Goal: Find specific fact: Find specific fact

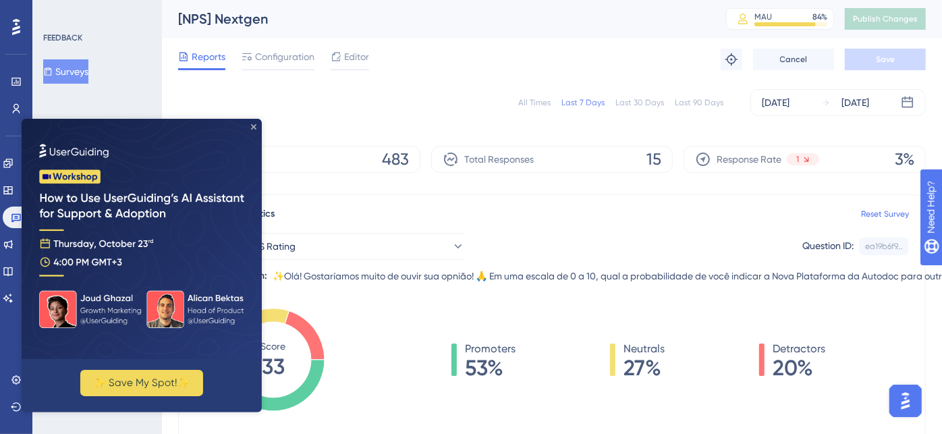
click at [254, 127] on icon "Close Preview" at bounding box center [253, 126] width 5 height 5
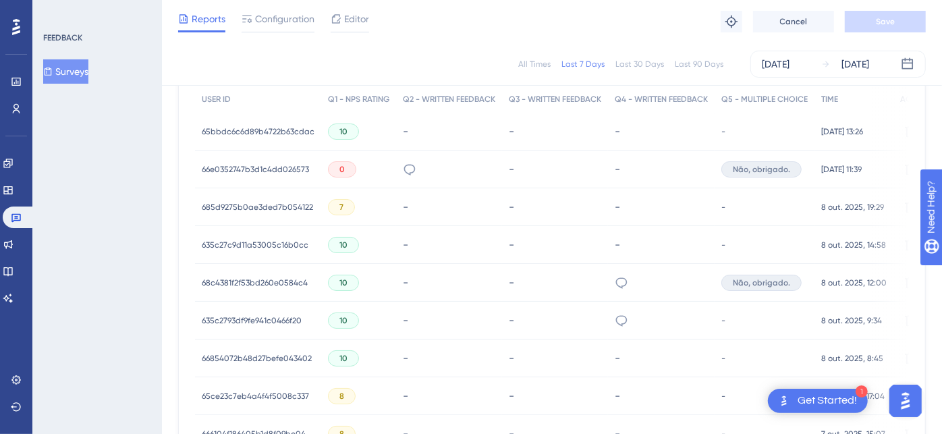
scroll to position [449, 0]
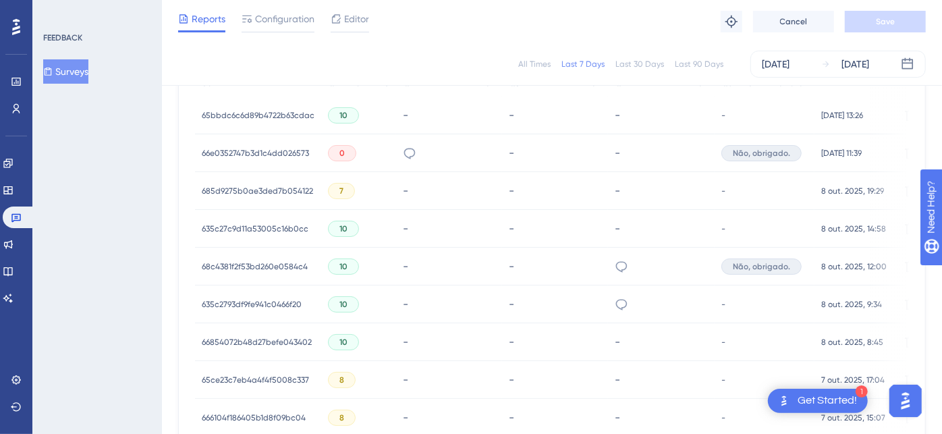
click at [241, 142] on div "66e0352747b3d1c4dd026573 66e0352747b3d1c4dd026573" at bounding box center [255, 153] width 107 height 38
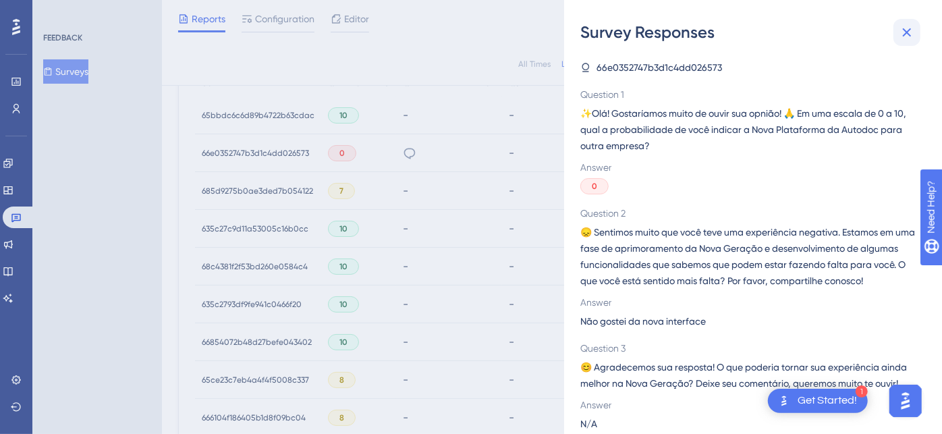
click at [905, 32] on icon at bounding box center [907, 32] width 9 height 9
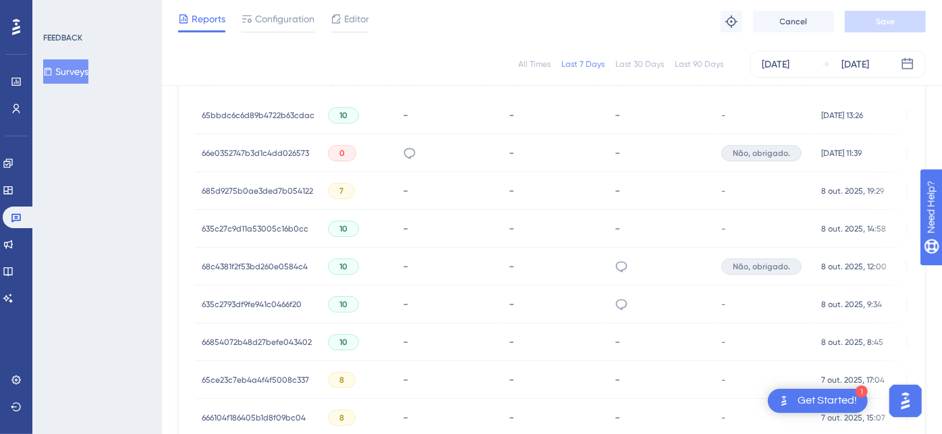
click at [258, 148] on span "66e0352747b3d1c4dd026573" at bounding box center [255, 153] width 107 height 11
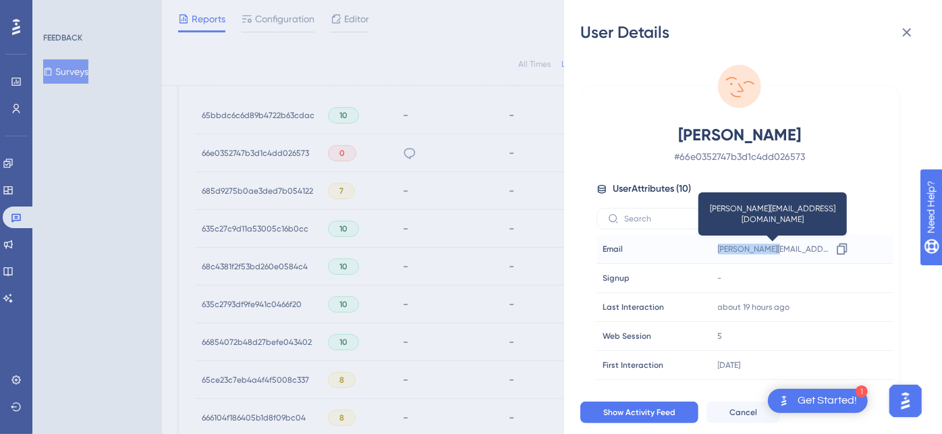
drag, startPoint x: 708, startPoint y: 244, endPoint x: 768, endPoint y: 252, distance: 61.2
click at [768, 252] on tr "Email Email laura.pompilio@construtoradubai.com.br Copy laura.pompilio@construt…" at bounding box center [744, 249] width 297 height 29
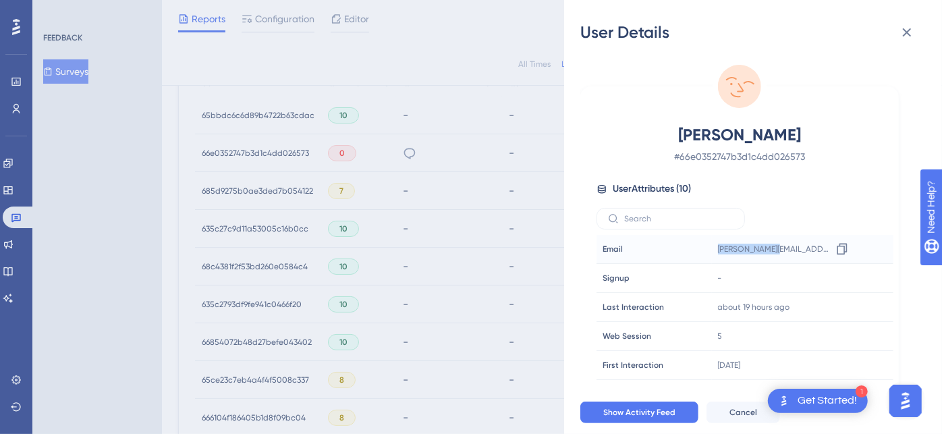
copy tr "Email laura.pompilio"
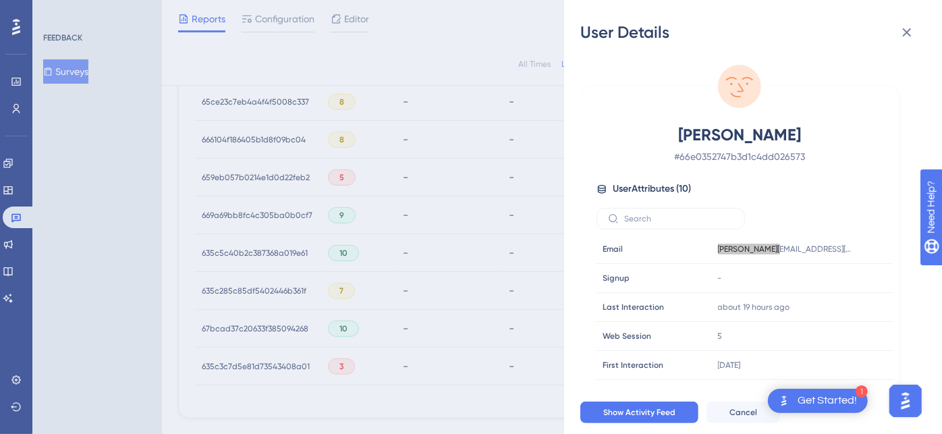
scroll to position [786, 0]
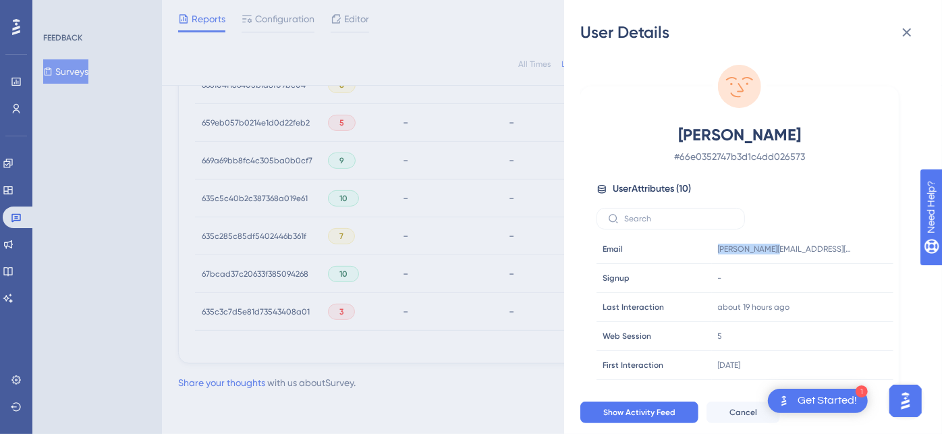
click at [270, 115] on div "User Details Laura Mickaelle Cardoso Pompilio # 66e0352747b3d1c4dd026573 User A…" at bounding box center [471, 217] width 942 height 434
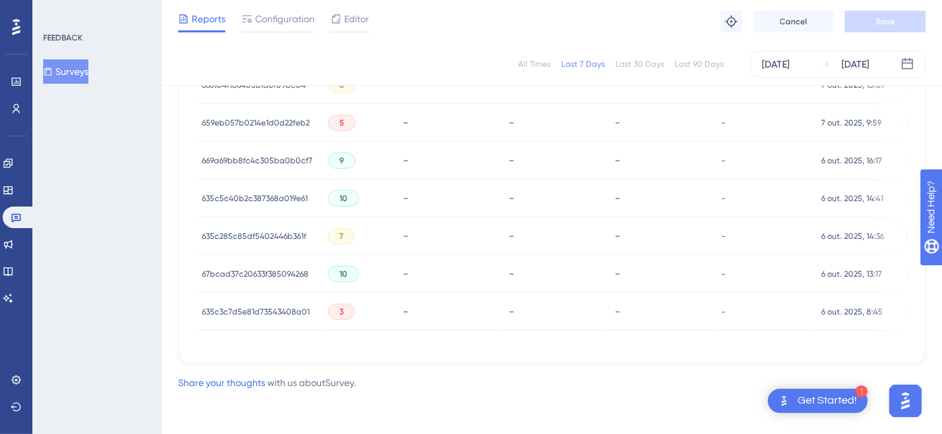
click at [260, 117] on span "659eb057b0214e1d0d22feb2" at bounding box center [256, 122] width 108 height 11
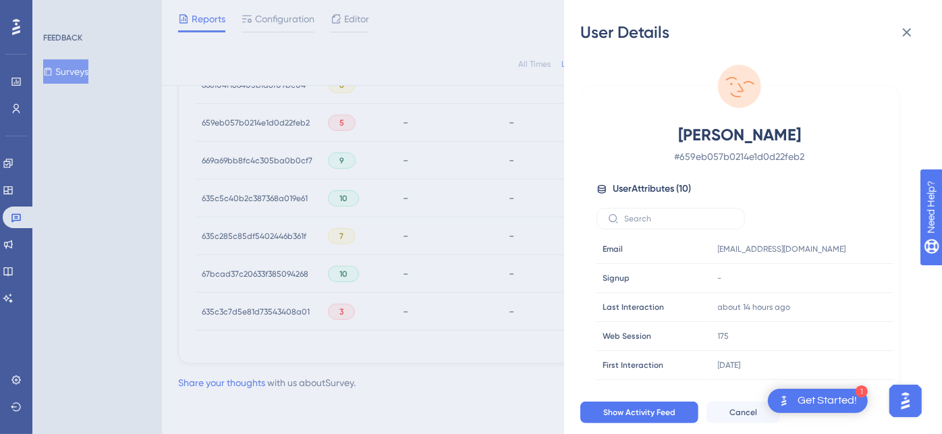
drag, startPoint x: 692, startPoint y: 135, endPoint x: 816, endPoint y: 130, distance: 123.6
click at [816, 130] on span "Flavia Ranieri" at bounding box center [739, 135] width 237 height 22
copy span "Flavia Ranieri"
click at [909, 32] on icon at bounding box center [907, 32] width 16 height 16
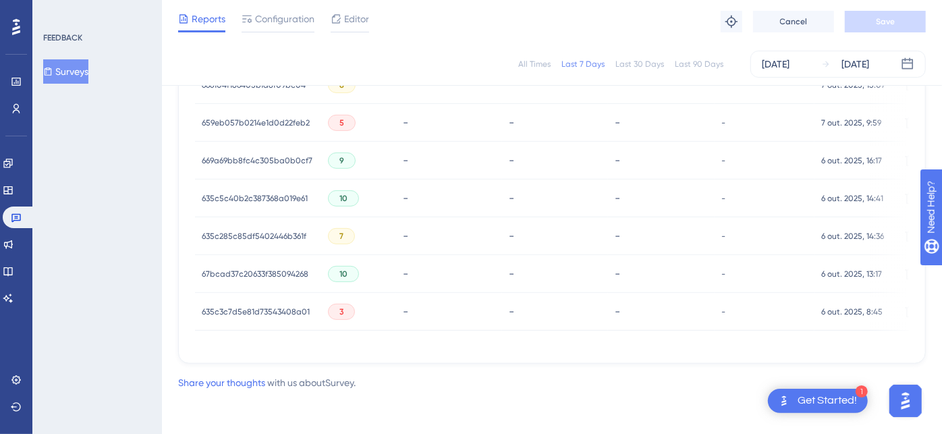
click at [273, 308] on span "635c3c7d5e81d73543408a01" at bounding box center [256, 311] width 108 height 11
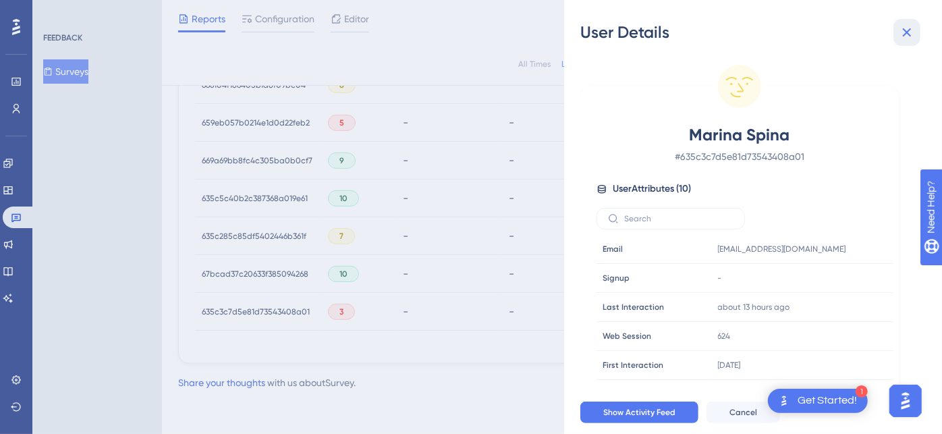
click at [896, 38] on button at bounding box center [906, 32] width 27 height 27
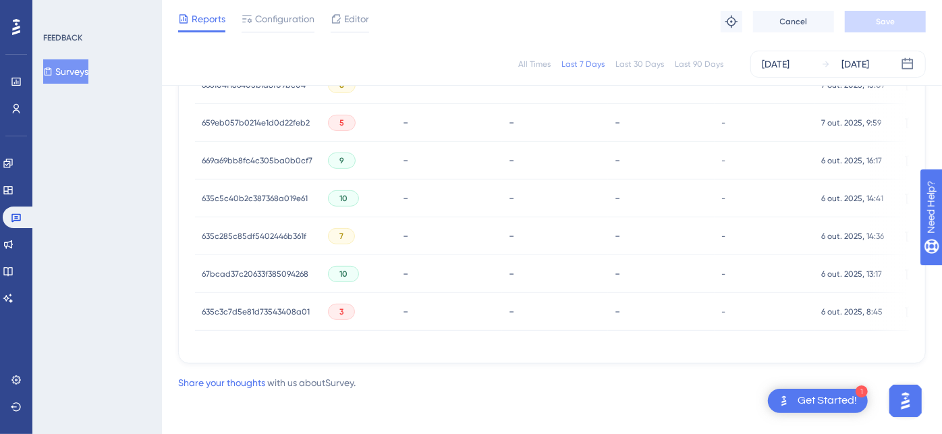
click at [240, 306] on span "635c3c7d5e81d73543408a01" at bounding box center [256, 311] width 108 height 11
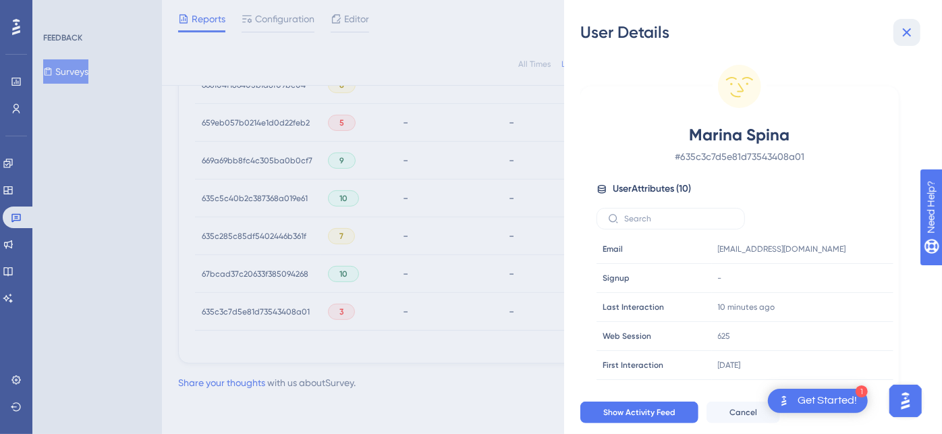
click at [903, 38] on icon at bounding box center [907, 32] width 16 height 16
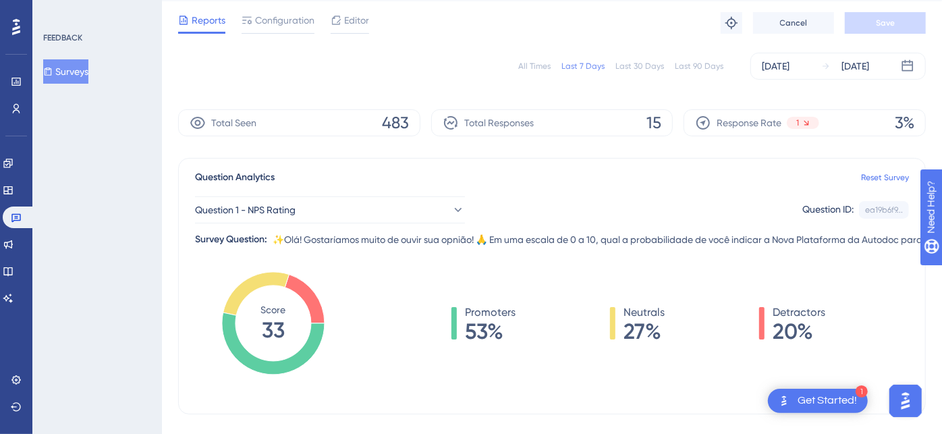
scroll to position [0, 0]
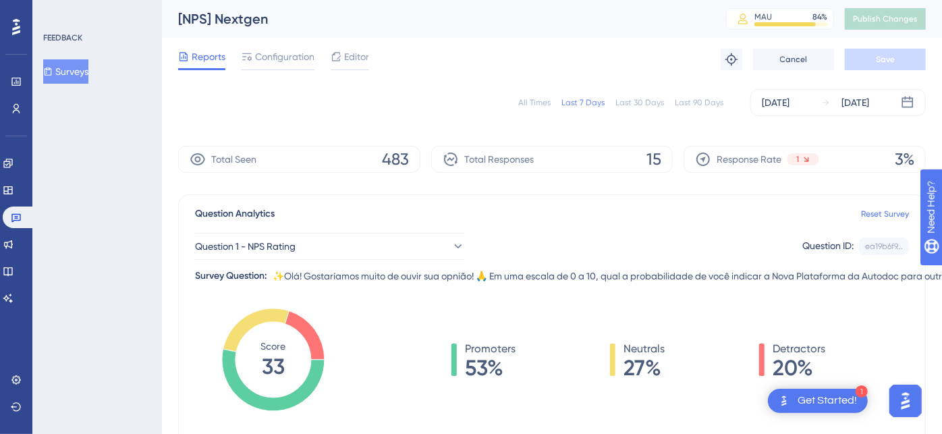
click at [651, 101] on div "Last 30 Days" at bounding box center [639, 102] width 49 height 11
click at [583, 103] on div "Last 7 Days" at bounding box center [582, 102] width 43 height 11
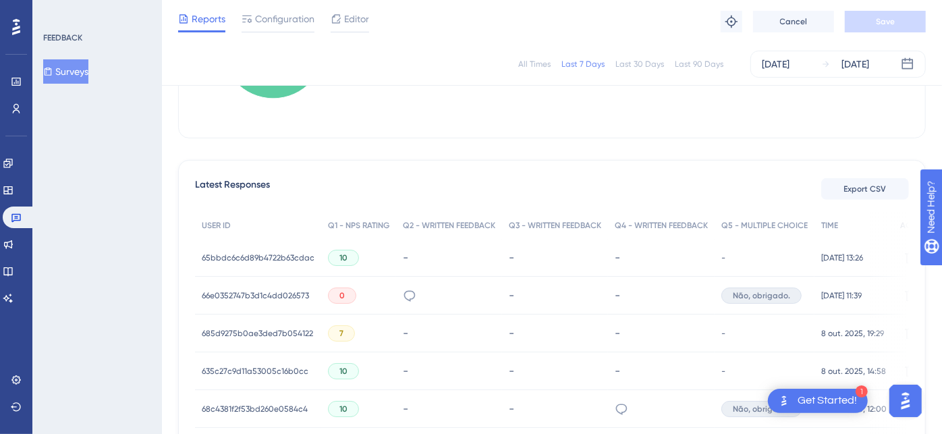
scroll to position [374, 0]
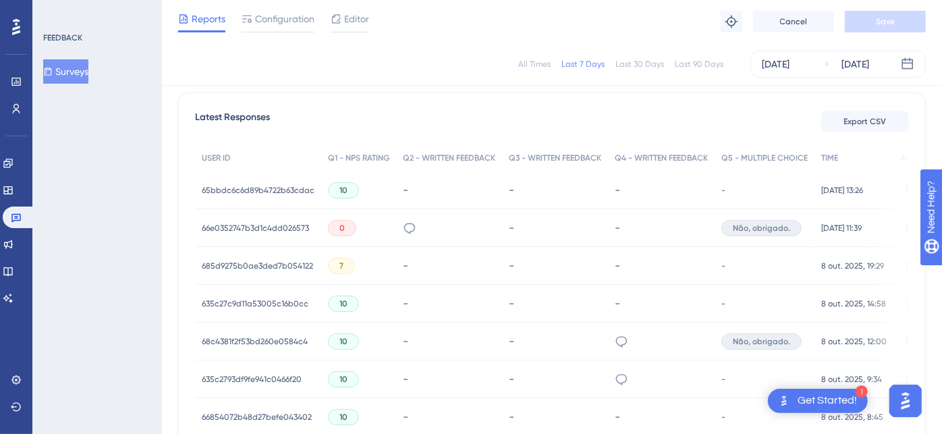
click at [274, 185] on span "65bbdc6c6d89b4722b63cdac" at bounding box center [258, 190] width 113 height 11
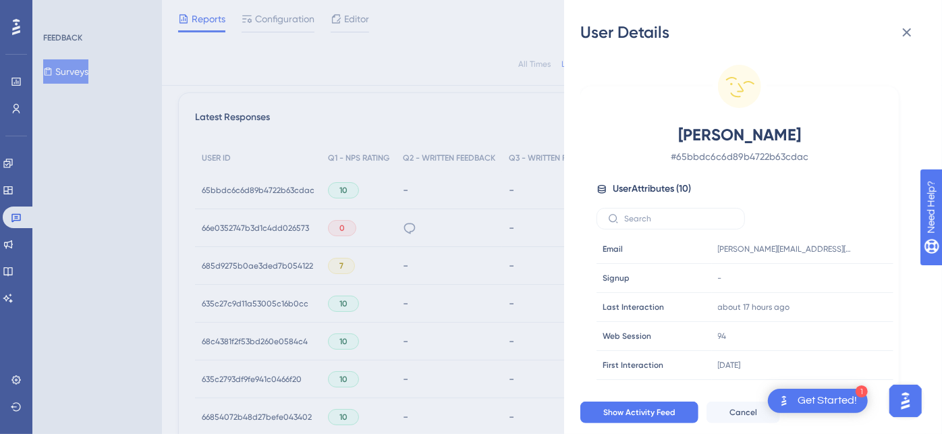
drag, startPoint x: 684, startPoint y: 133, endPoint x: 795, endPoint y: 132, distance: 111.3
click at [795, 132] on span "Isabella Tobias" at bounding box center [739, 135] width 237 height 22
copy span "Isabella Tobias"
click at [905, 38] on icon at bounding box center [907, 32] width 16 height 16
